Goal: Transaction & Acquisition: Book appointment/travel/reservation

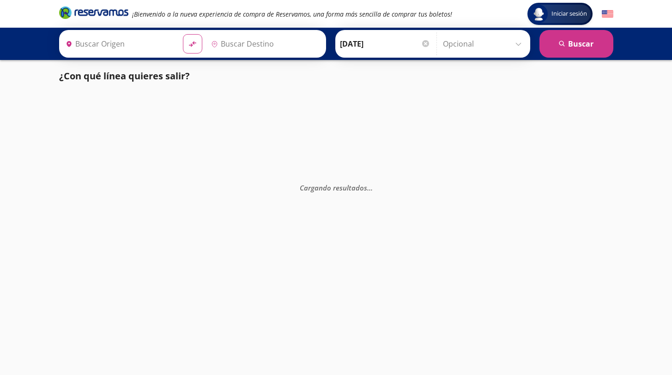
type input "Santiago de Querétaro, [GEOGRAPHIC_DATA]"
type input "[GEOGRAPHIC_DATA], [GEOGRAPHIC_DATA]"
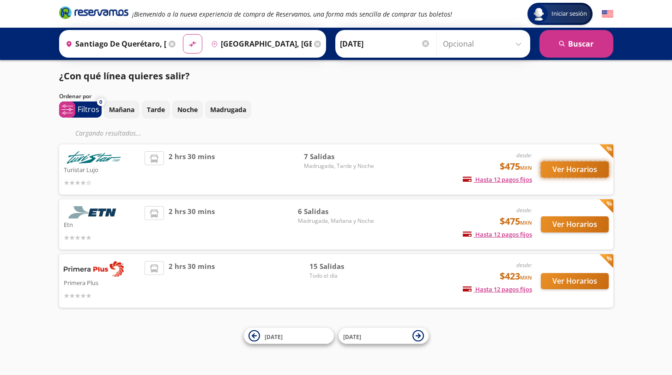
click at [578, 170] on button "Ver Horarios" at bounding box center [575, 170] width 68 height 16
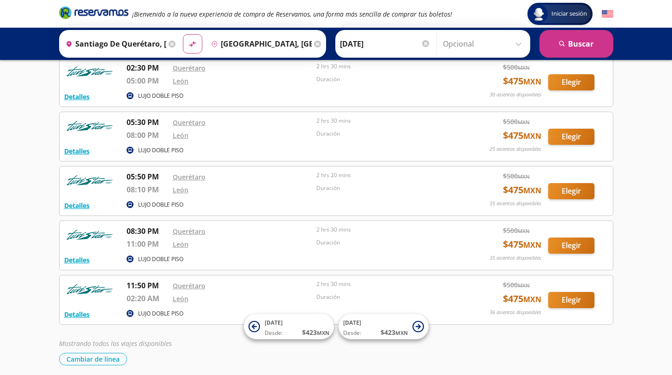
scroll to position [163, 0]
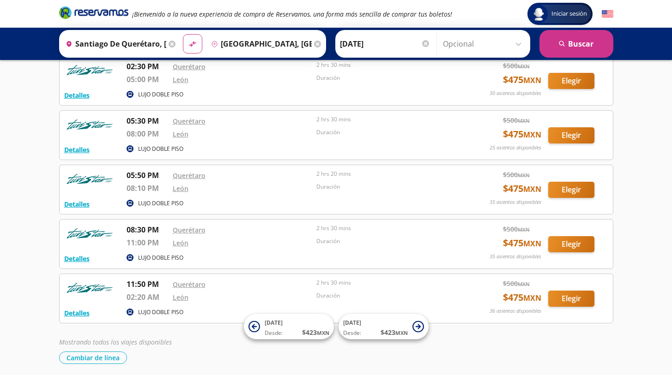
click at [372, 57] on div "[PERSON_NAME] [DATE] Elige tu fecha de ida [DATE] Lun Mar Mié Jue Vie Sáb Dom 2…" at bounding box center [432, 44] width 195 height 28
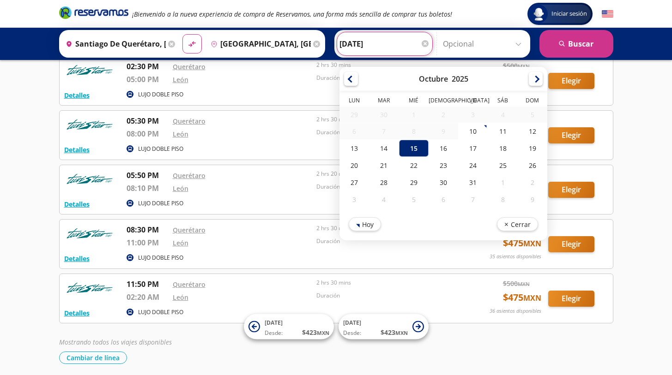
click at [370, 44] on input "[DATE]" at bounding box center [384, 43] width 91 height 23
click at [526, 149] on div "19" at bounding box center [532, 148] width 30 height 17
type input "[DATE]"
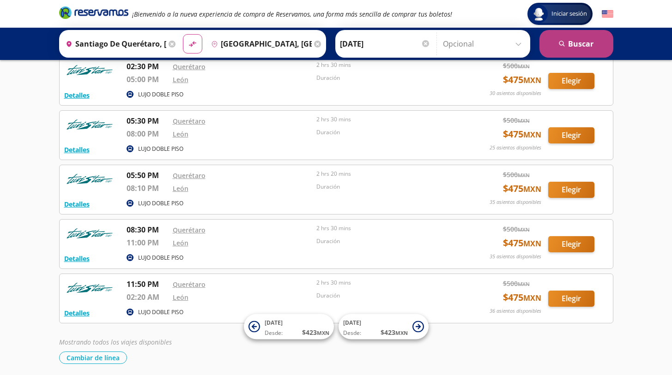
click at [574, 45] on button "search [GEOGRAPHIC_DATA]" at bounding box center [576, 44] width 74 height 28
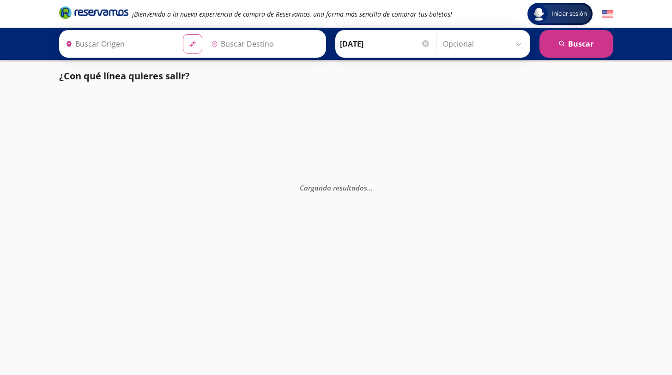
type input "Santiago de Querétaro, [GEOGRAPHIC_DATA]"
type input "[GEOGRAPHIC_DATA], [GEOGRAPHIC_DATA]"
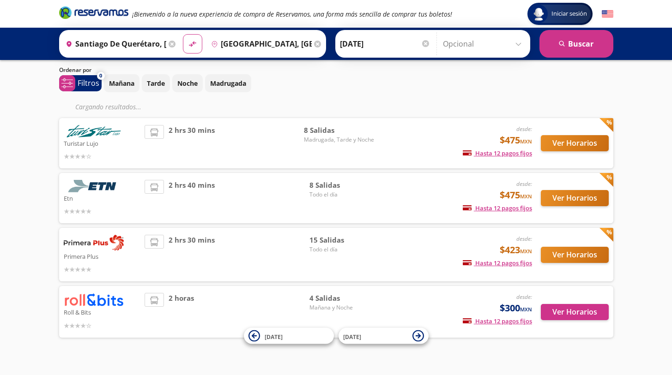
scroll to position [41, 0]
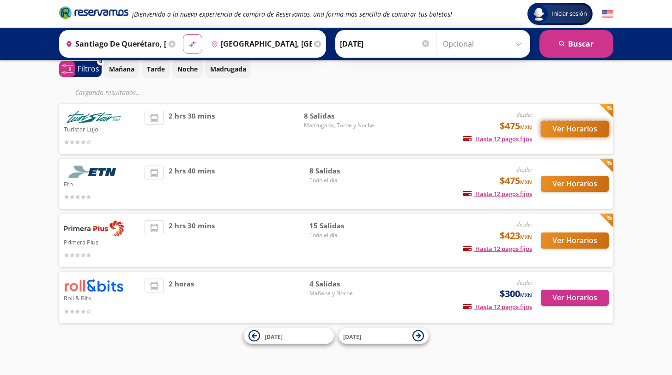
click at [565, 127] on button "Ver Horarios" at bounding box center [575, 129] width 68 height 16
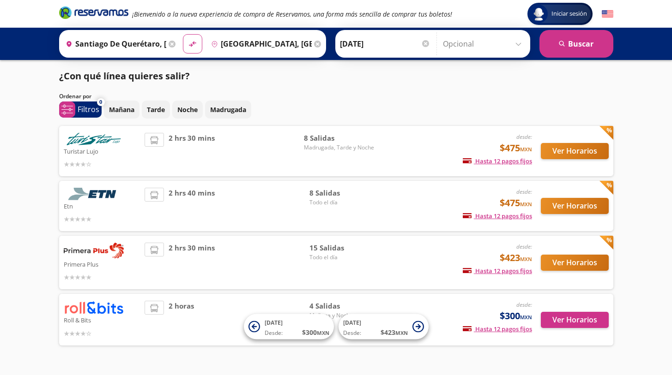
scroll to position [22, 0]
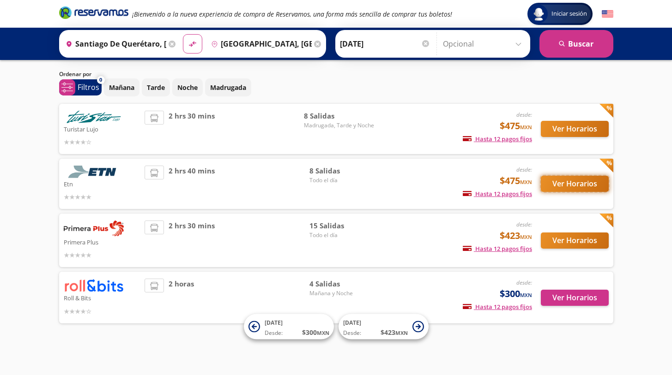
click at [555, 183] on button "Ver Horarios" at bounding box center [575, 184] width 68 height 16
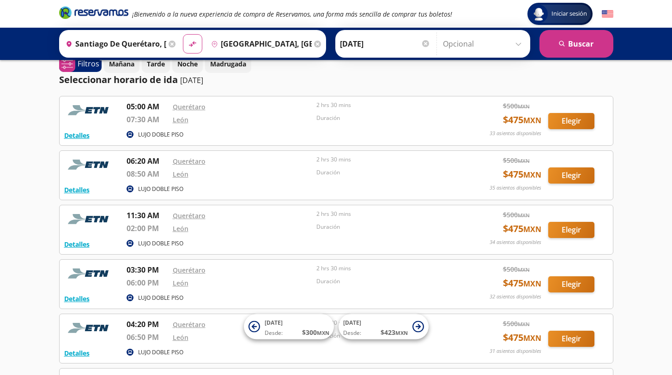
scroll to position [15, 0]
